Goal: Communication & Community: Answer question/provide support

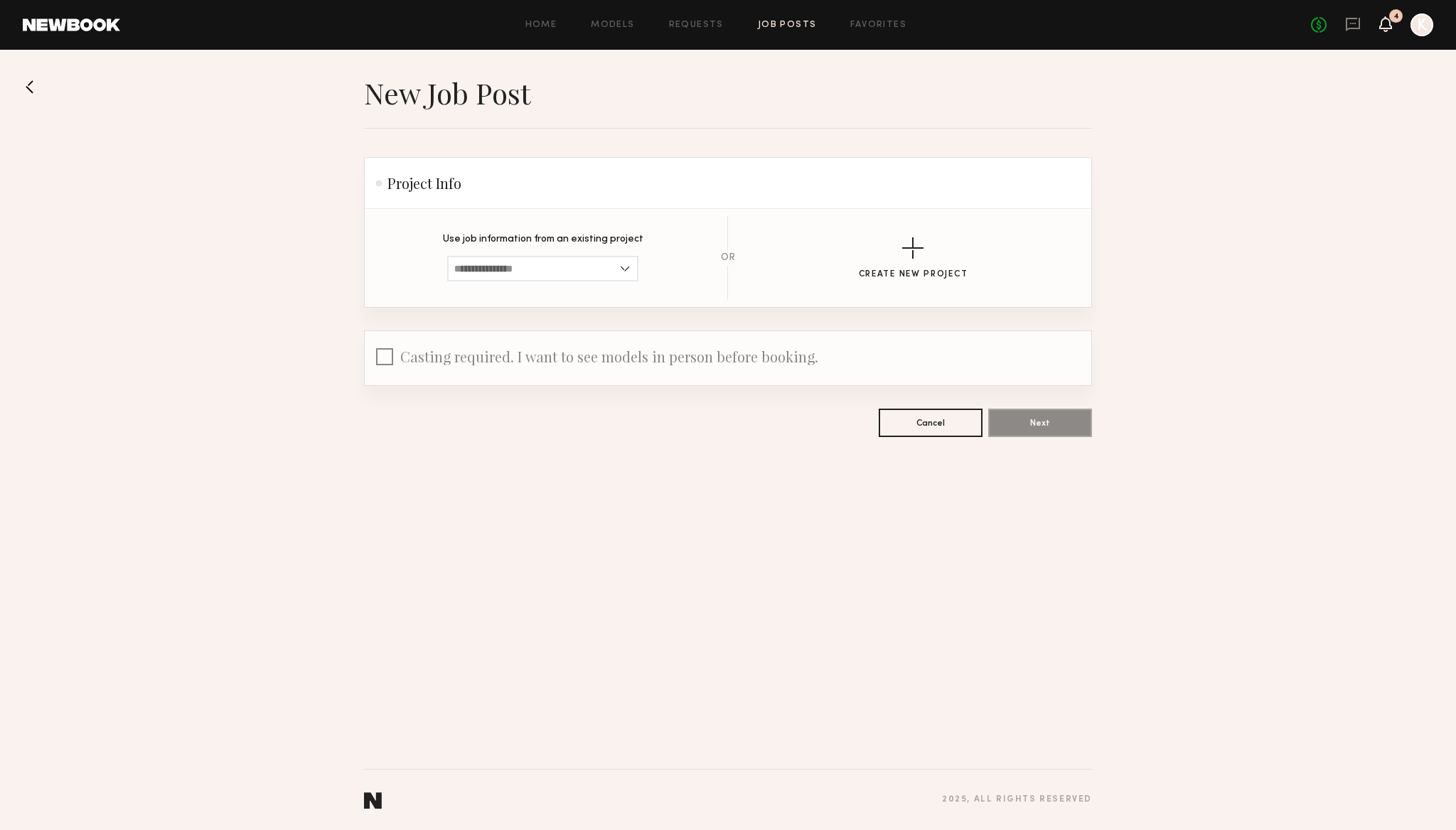
click at [1387, 23] on icon at bounding box center [1386, 23] width 12 height 10
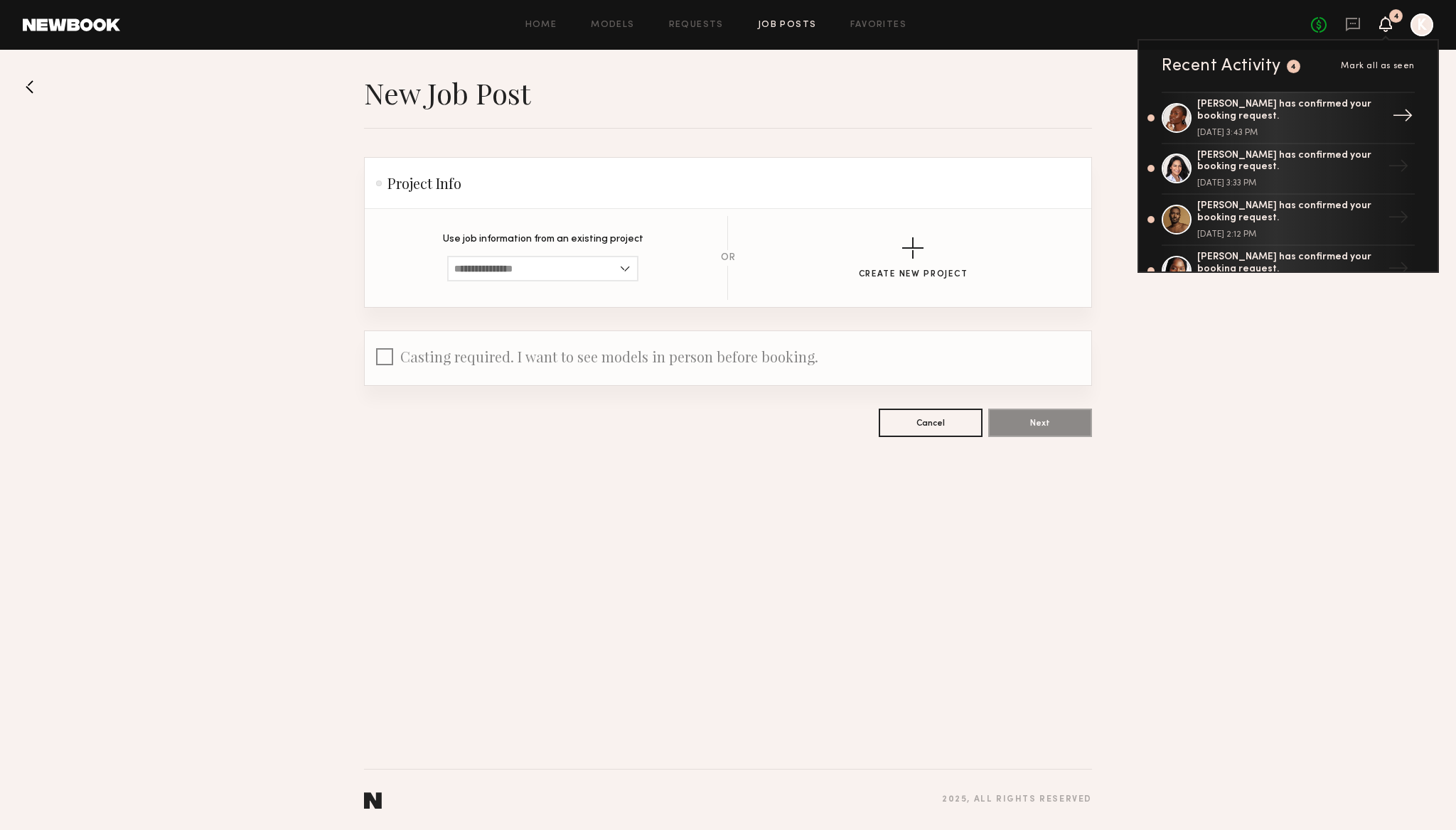
click at [1269, 106] on div "[PERSON_NAME] has confirmed your booking request." at bounding box center [1290, 111] width 185 height 24
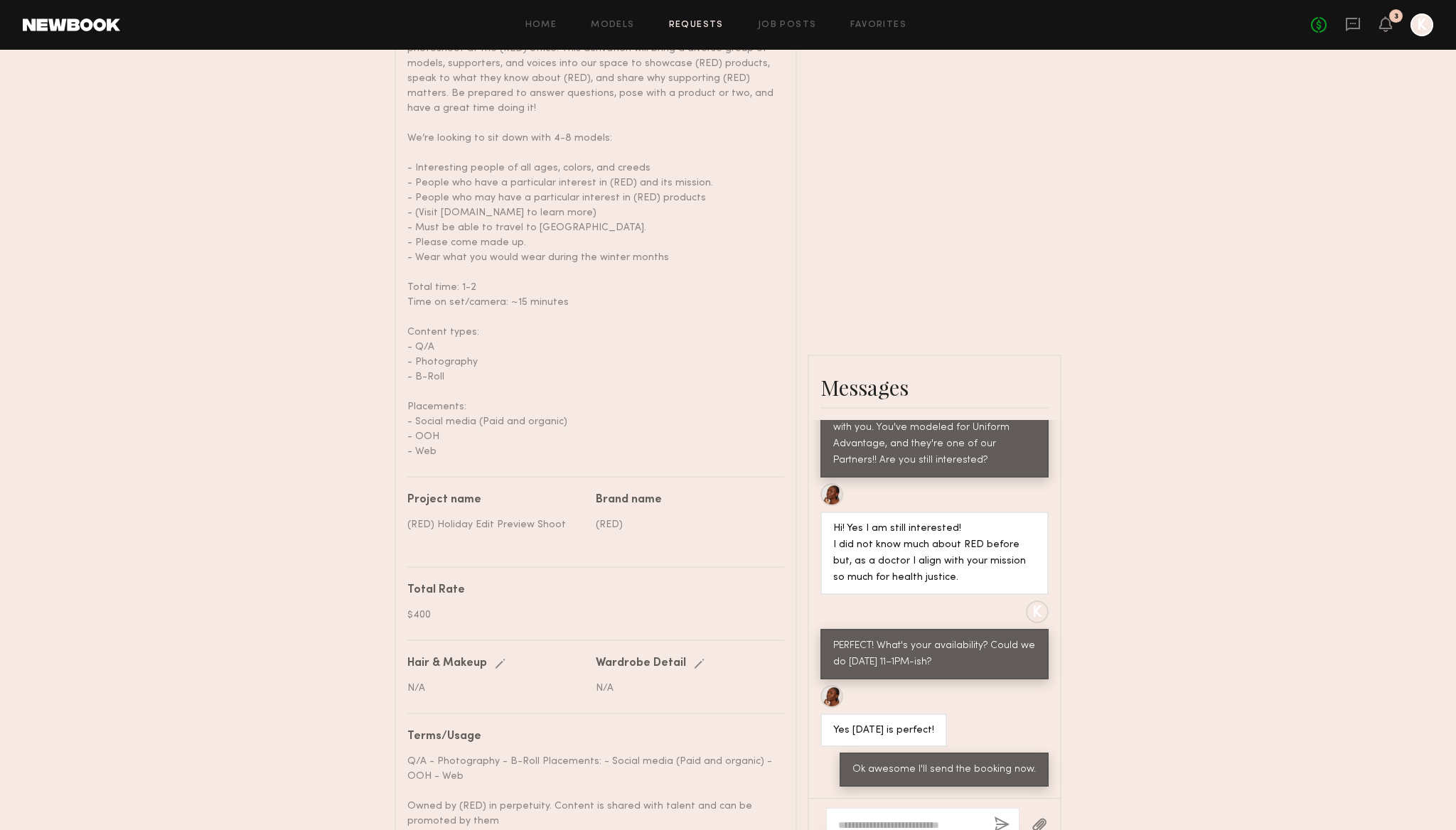
scroll to position [735, 0]
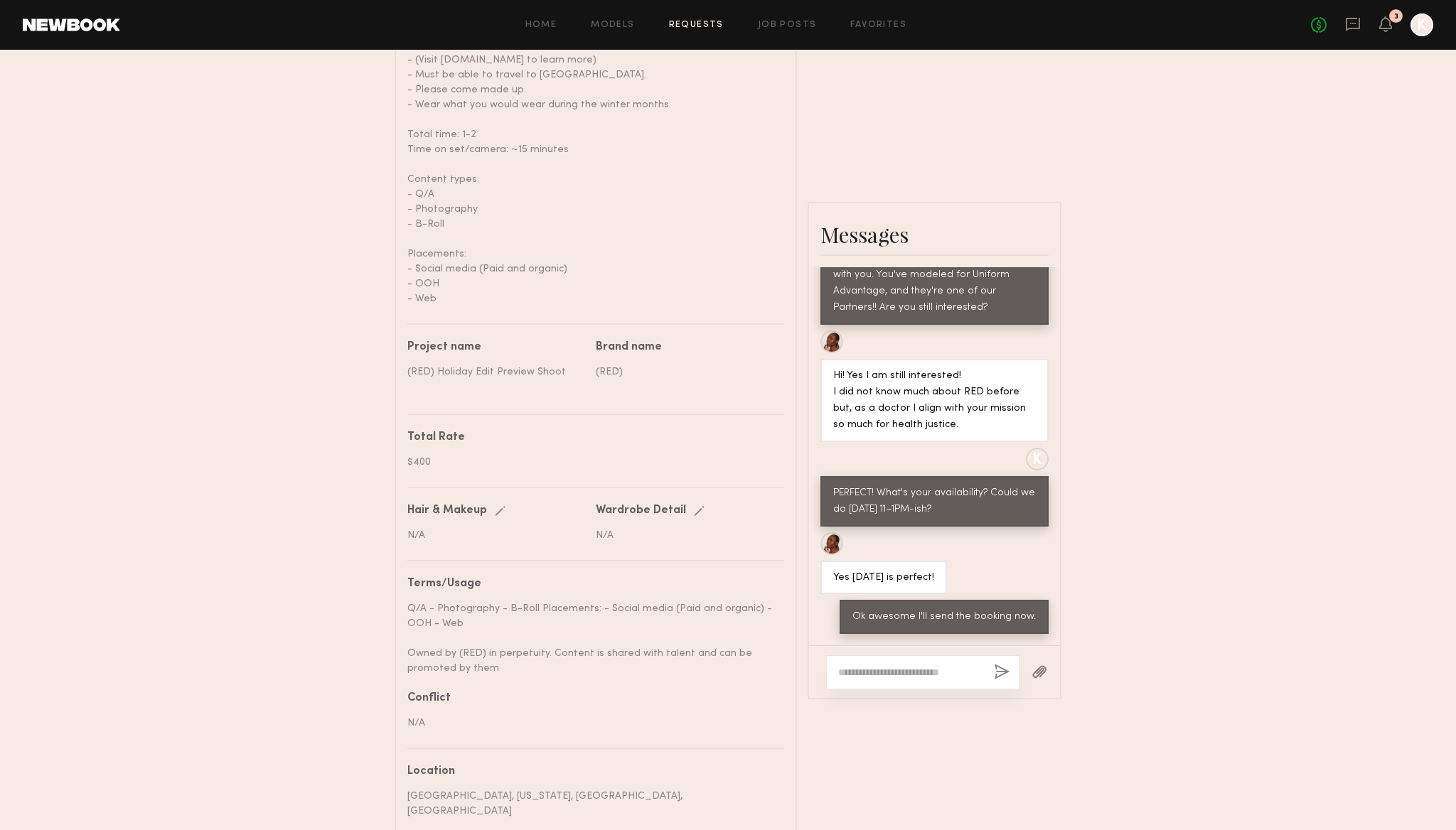
click at [904, 665] on textarea at bounding box center [910, 672] width 144 height 14
click at [1353, 28] on icon at bounding box center [1353, 24] width 14 height 13
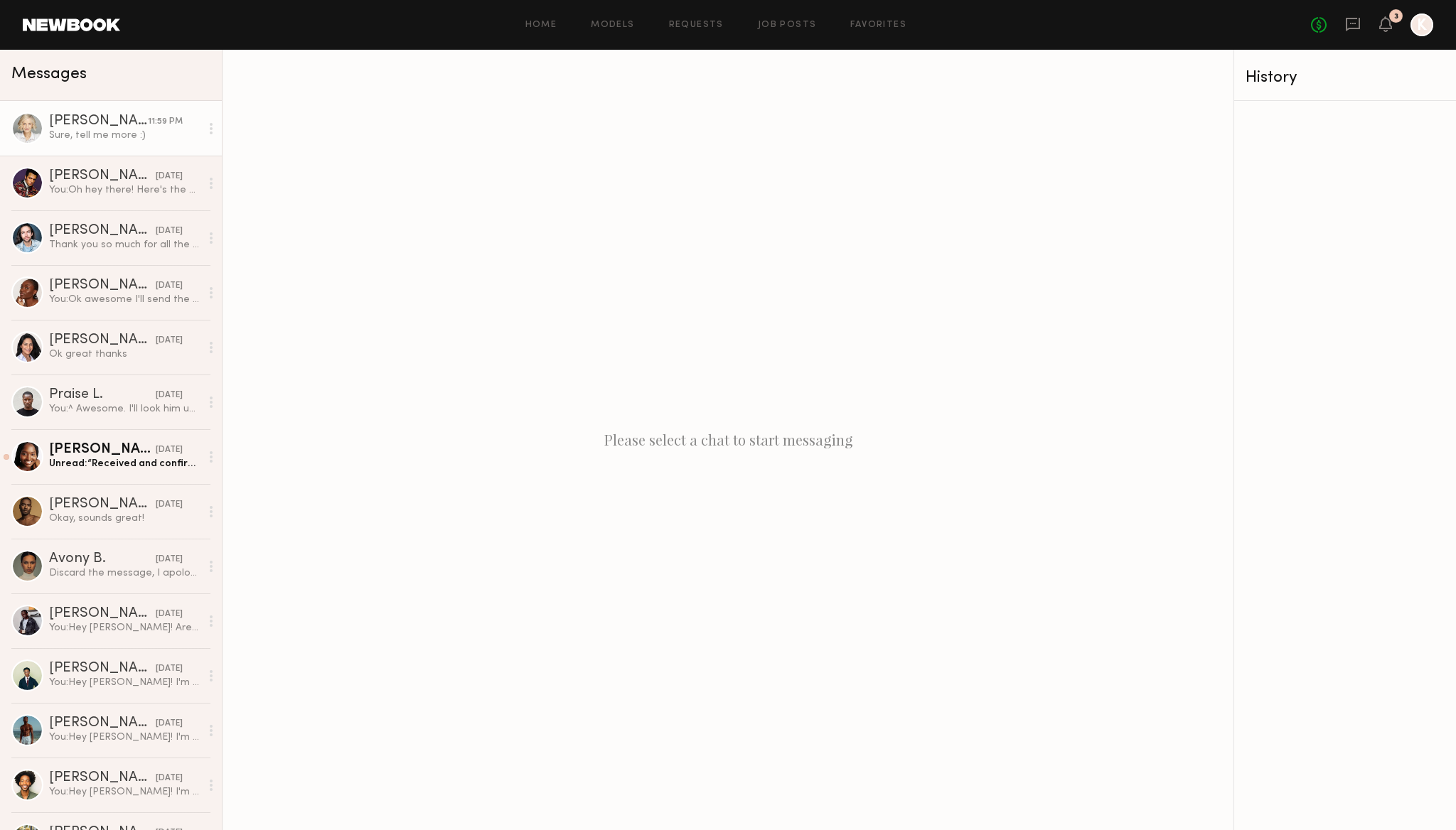
click at [109, 127] on div "[PERSON_NAME]" at bounding box center [98, 121] width 99 height 14
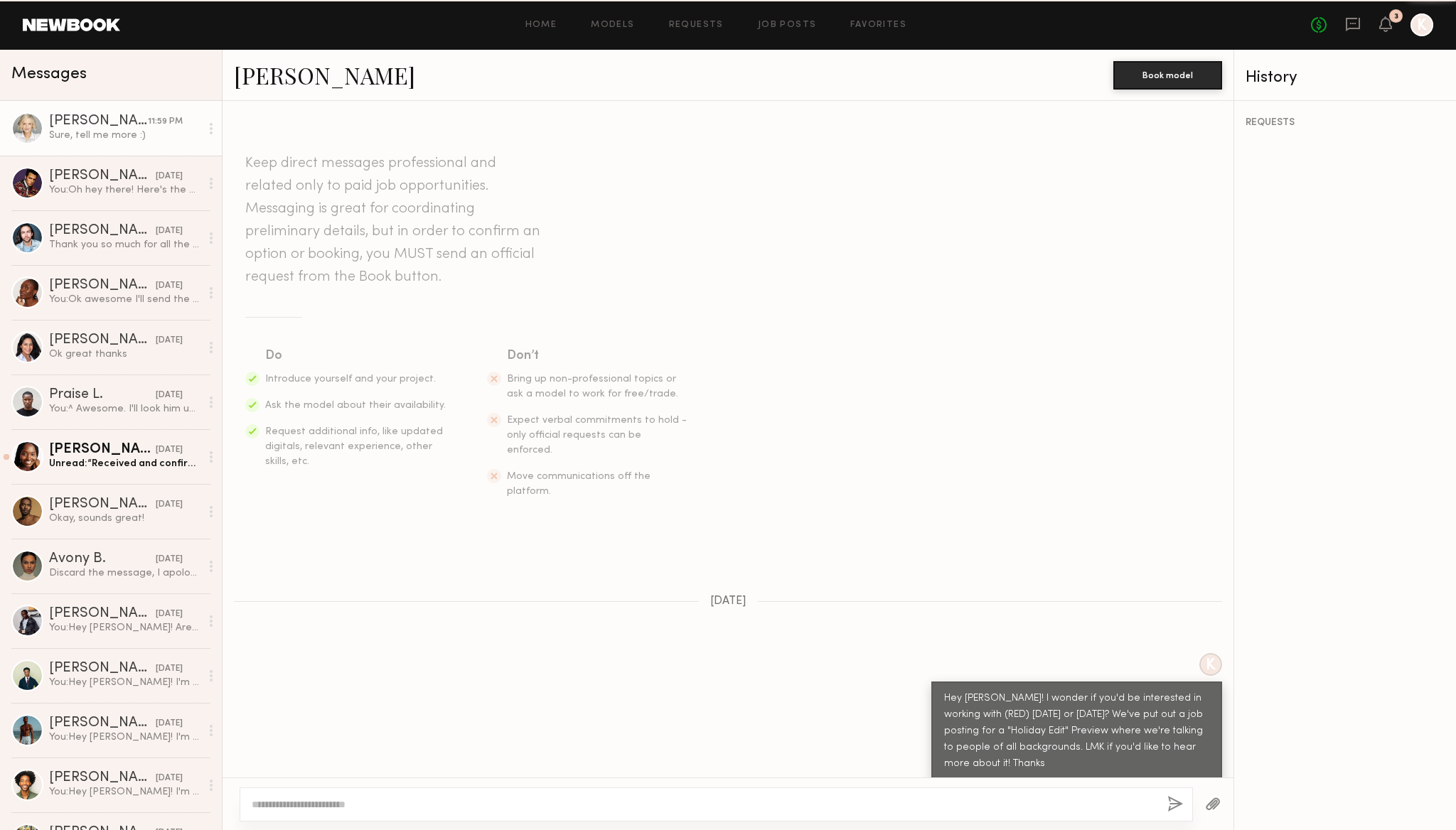
scroll to position [26, 0]
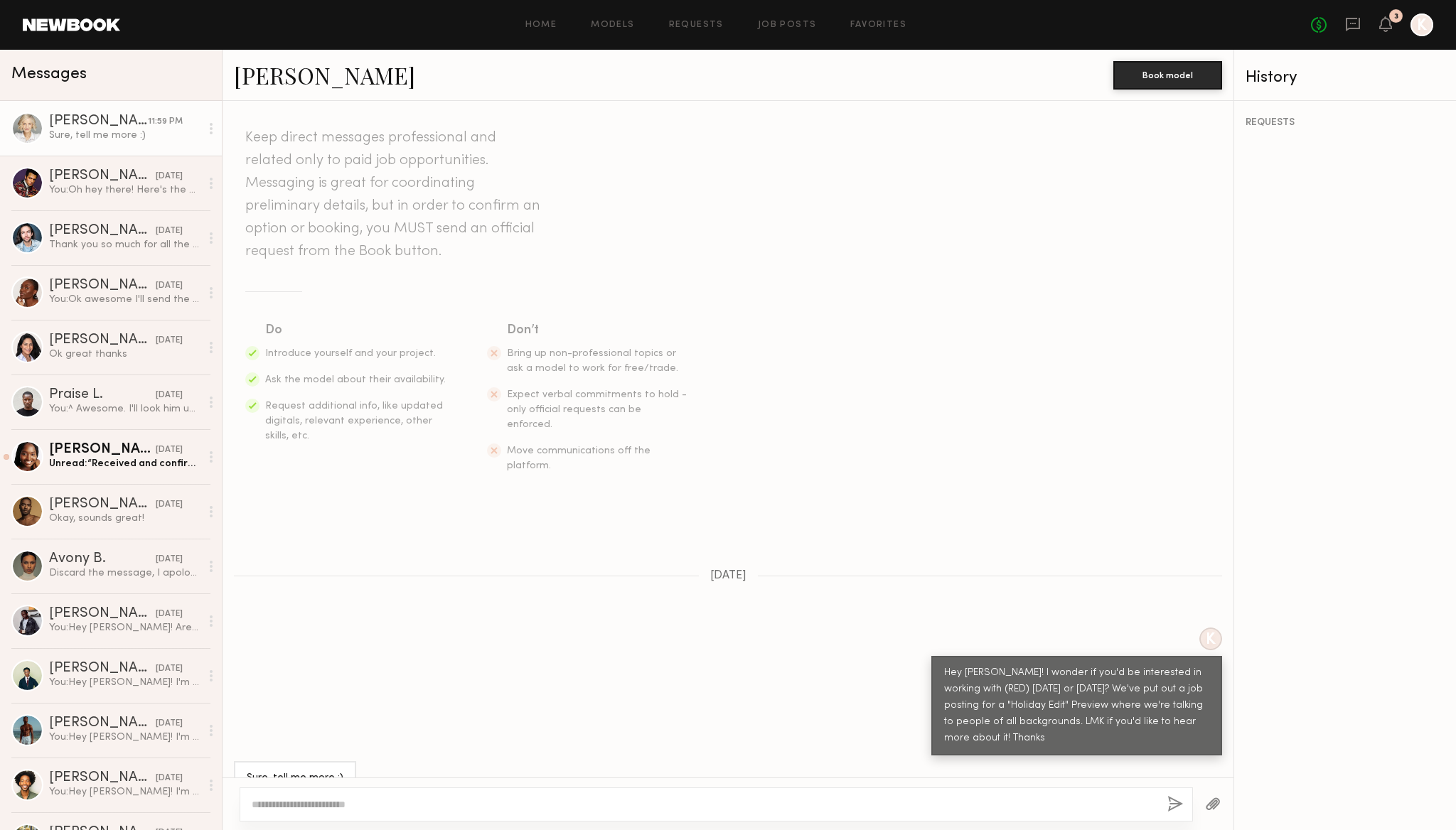
click at [468, 798] on textarea at bounding box center [704, 804] width 905 height 14
click at [108, 178] on div "[PERSON_NAME]" at bounding box center [102, 176] width 107 height 14
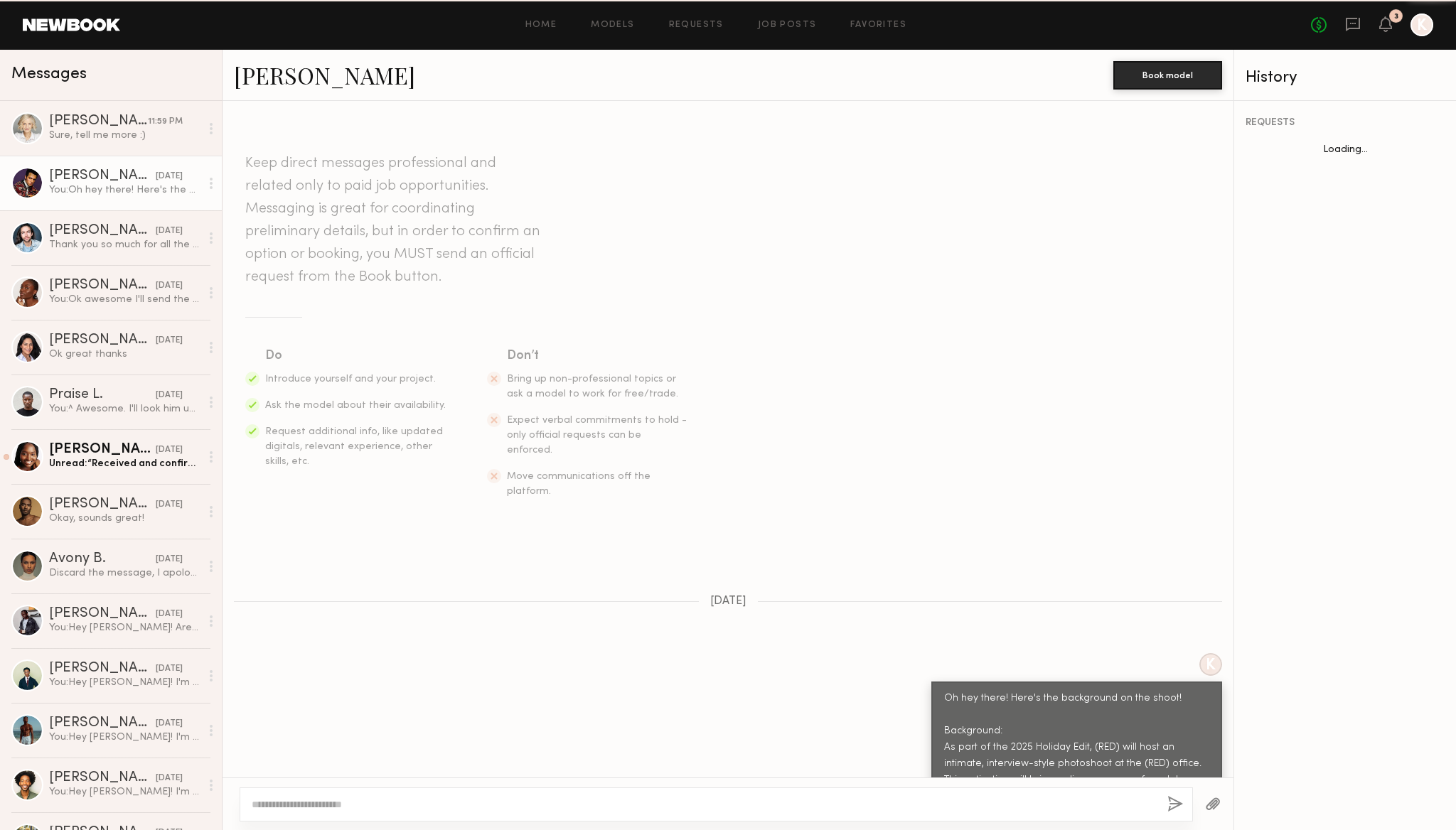
scroll to position [459, 0]
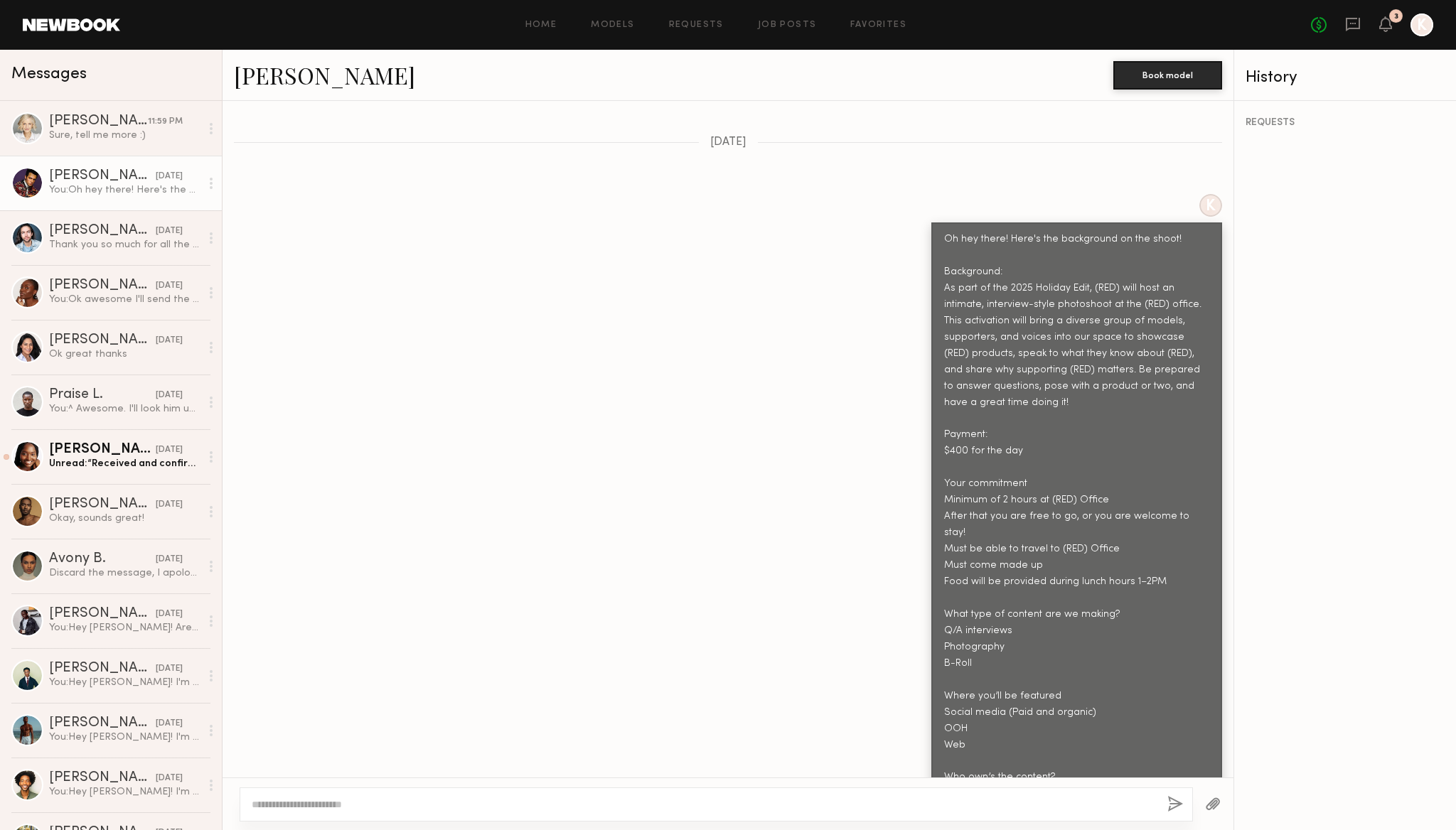
click at [1392, 25] on div "No fees up to $5,000 3 K" at bounding box center [1372, 24] width 122 height 22
click at [1392, 25] on icon at bounding box center [1385, 24] width 12 height 16
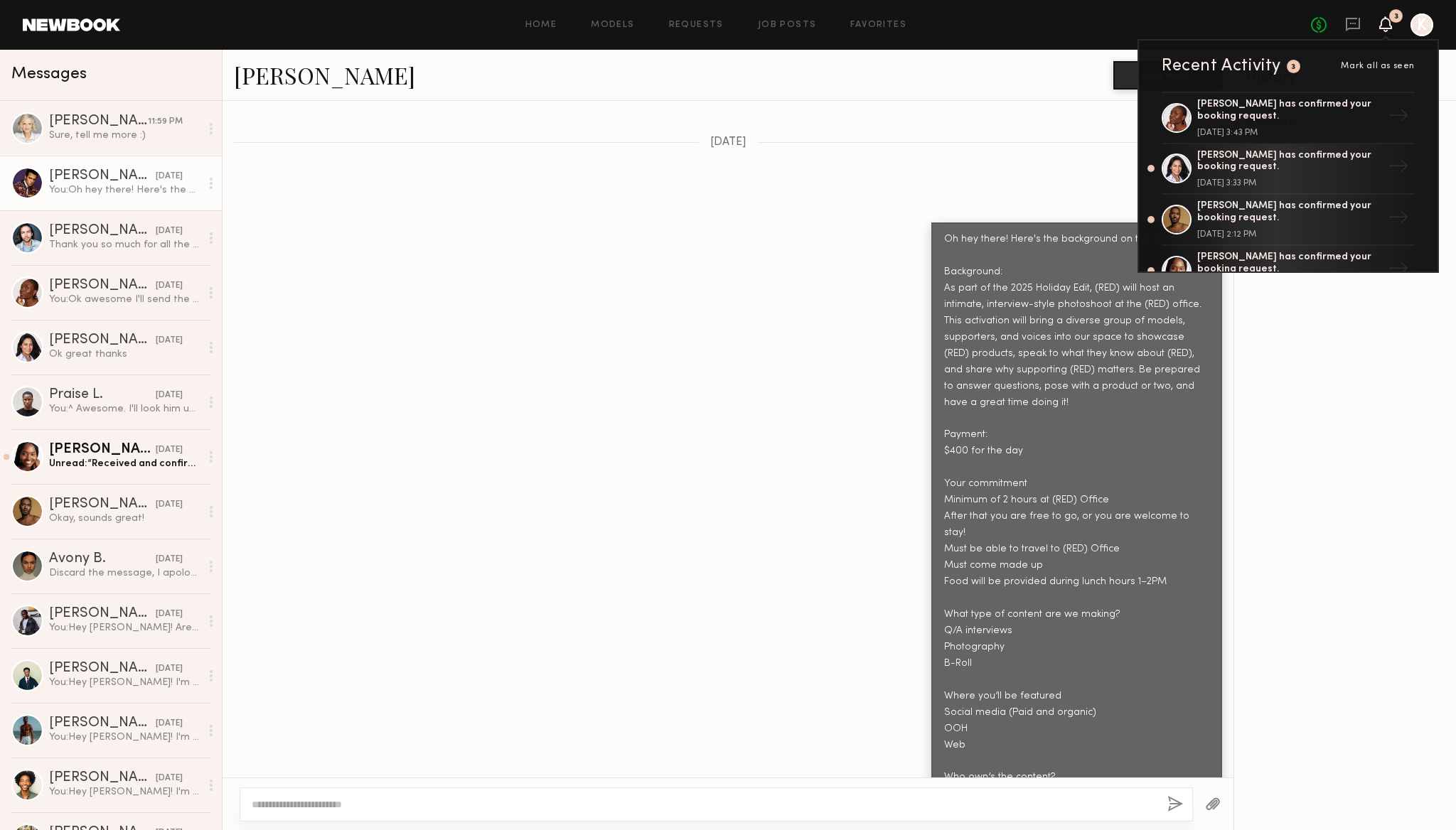
click at [715, 251] on div "K Oh hey there! Here's the background on the shoot! Background: As part of the …" at bounding box center [728, 502] width 1011 height 617
